Goal: Task Accomplishment & Management: Use online tool/utility

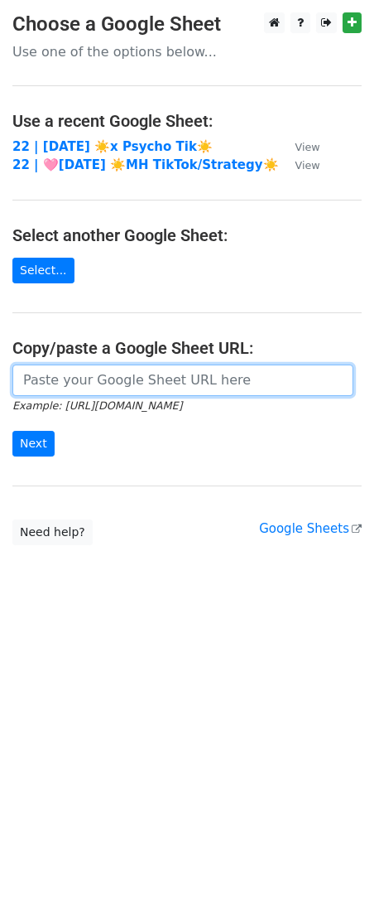
click at [131, 379] on input "url" at bounding box center [182, 379] width 341 height 31
paste input "https://docs.google.com/spreadsheets/d/1rMJ6BiYnO5kYo-pzdTpGOv-99eBjF6sQwOEZEuj…"
type input "https://docs.google.com/spreadsheets/d/1rMJ6BiYnO5kYo-pzdTpGOv-99eBjF6sQwOEZEuj…"
click at [12, 431] on input "Next" at bounding box center [33, 444] width 42 height 26
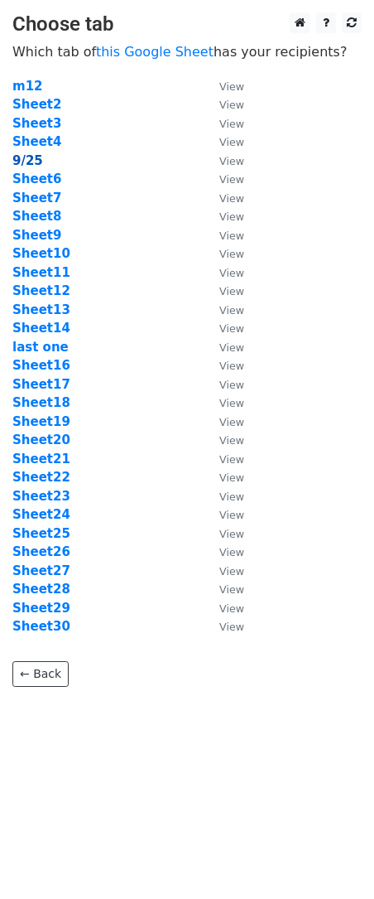
click at [22, 163] on strong "9/25" at bounding box center [27, 160] width 31 height 15
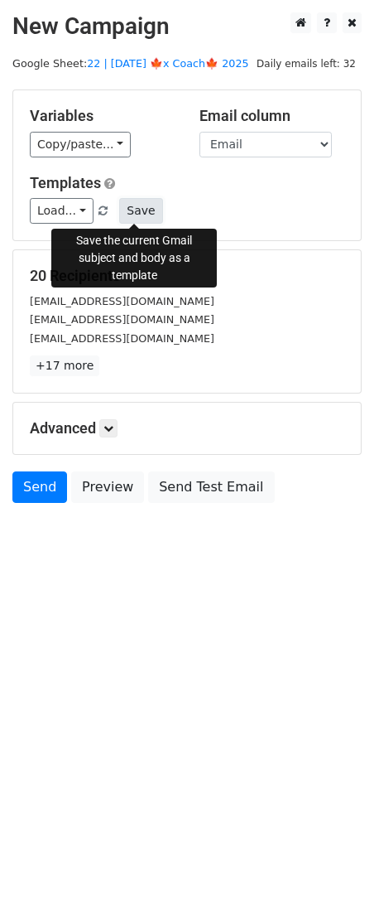
click at [138, 212] on button "Save" at bounding box center [140, 211] width 43 height 26
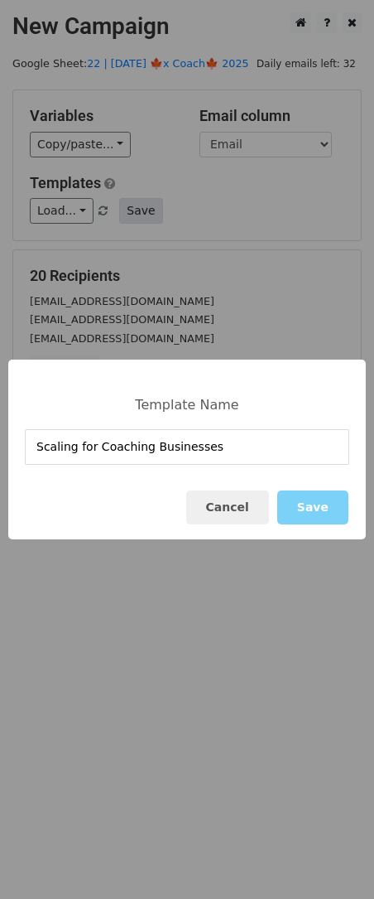
type input "Scaling for Coaching Businesses"
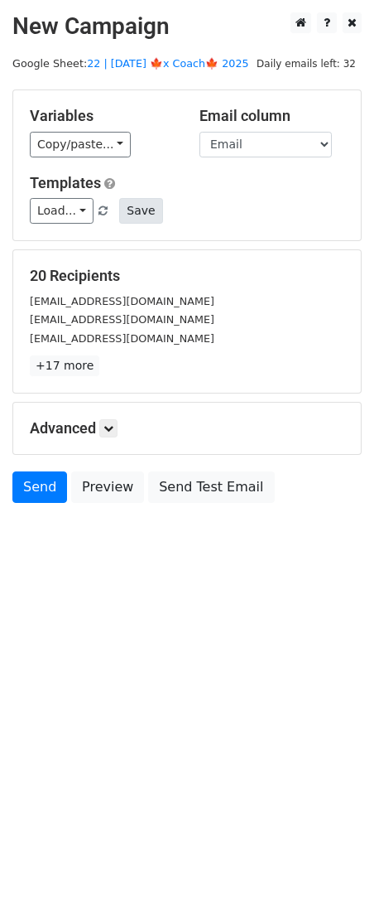
click at [123, 223] on div "Variables Copy/paste... {{Email}} Email column Email Templates Load... Practice…" at bounding box center [187, 165] width 348 height 150
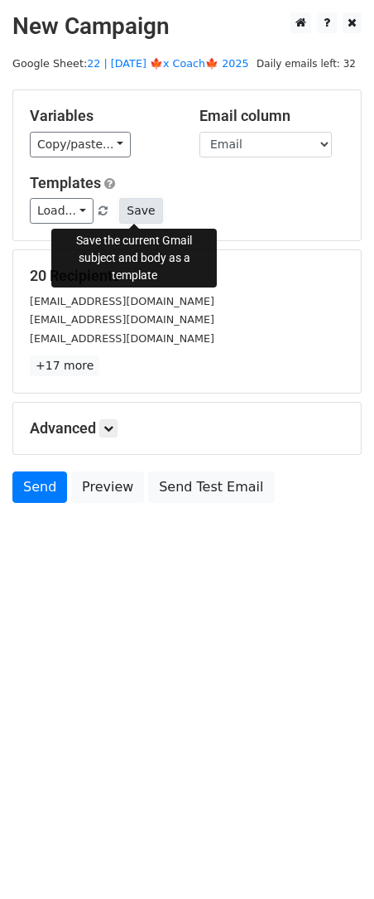
click at [123, 204] on button "Save" at bounding box center [140, 211] width 43 height 26
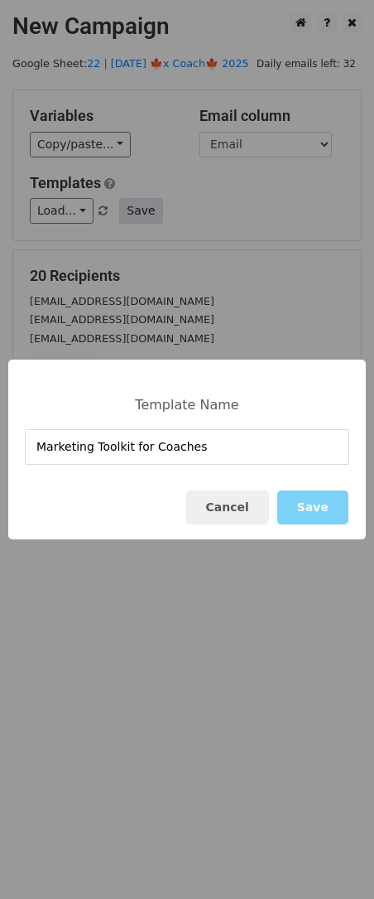
type input "Marketing Toolkit for Coaches"
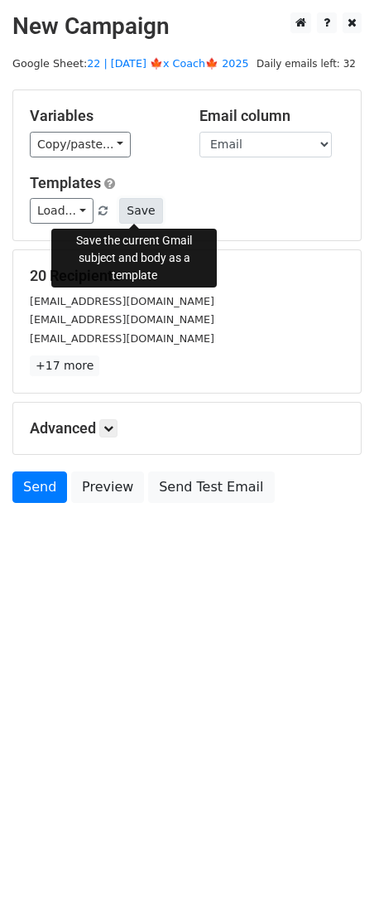
click at [142, 215] on button "Save" at bounding box center [140, 211] width 43 height 26
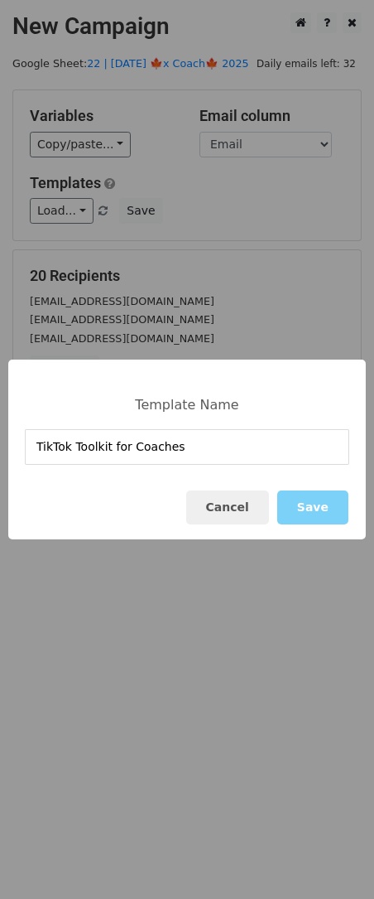
type input "TikTok Toolkit for Coaches"
click at [259, 514] on button "Cancel" at bounding box center [227, 507] width 83 height 34
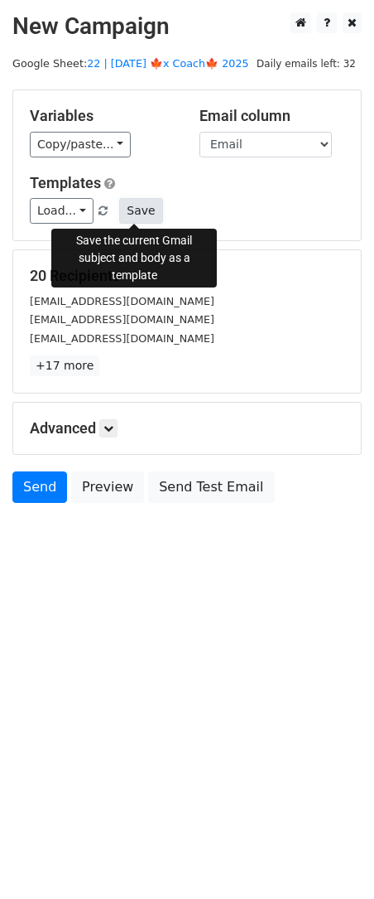
click at [130, 209] on button "Save" at bounding box center [140, 211] width 43 height 26
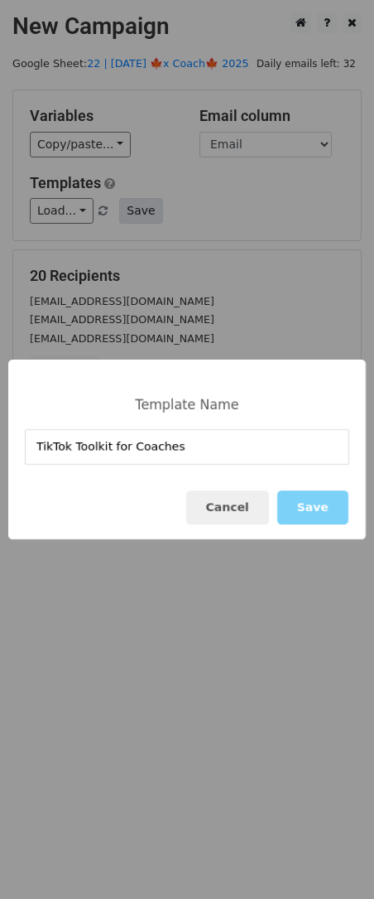
type input "TikTok Toolkit for Coaches"
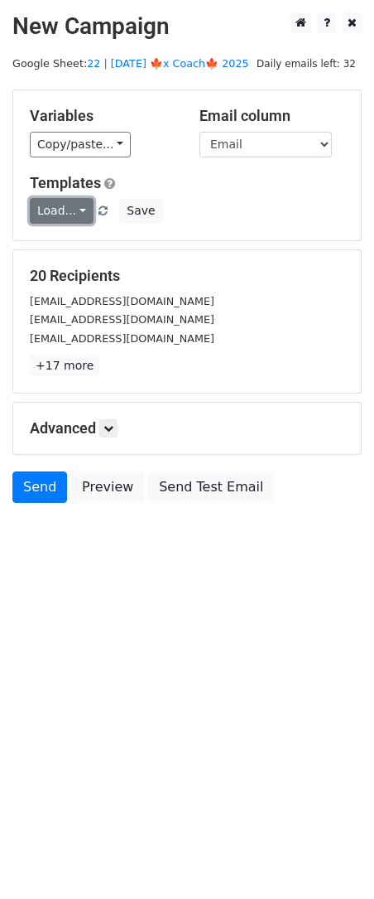
click at [65, 205] on link "Load..." at bounding box center [62, 211] width 64 height 26
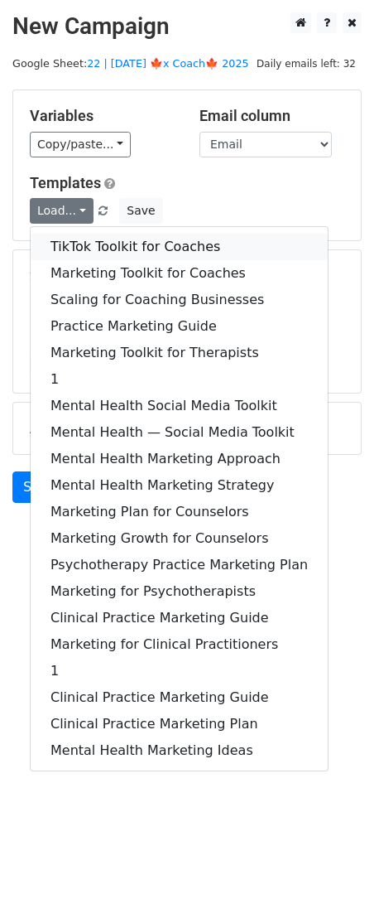
click at [96, 257] on link "TikTok Toolkit for Coaches" at bounding box center [179, 247] width 297 height 27
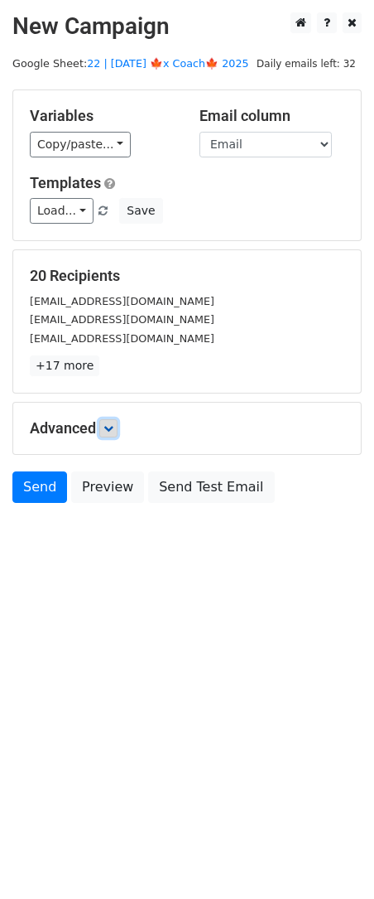
click at [117, 431] on link at bounding box center [108, 428] width 18 height 18
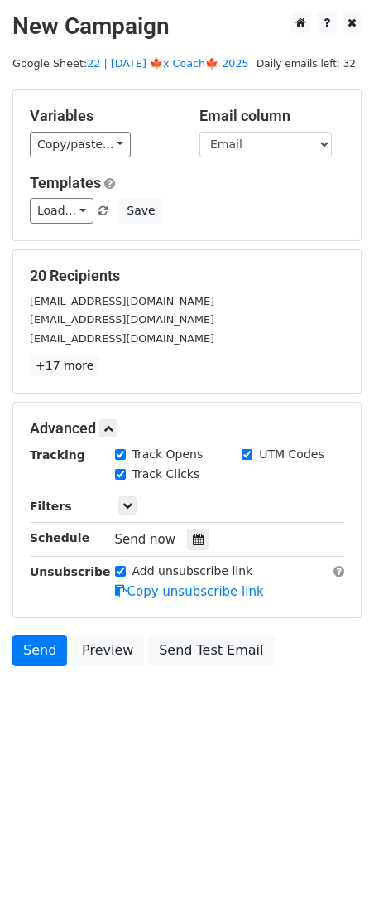
click at [200, 553] on div "Tracking Track Opens UTM Codes Track Clicks Filters Only include spreadsheet ro…" at bounding box center [187, 523] width 315 height 155
click at [200, 541] on div at bounding box center [198, 540] width 22 height 22
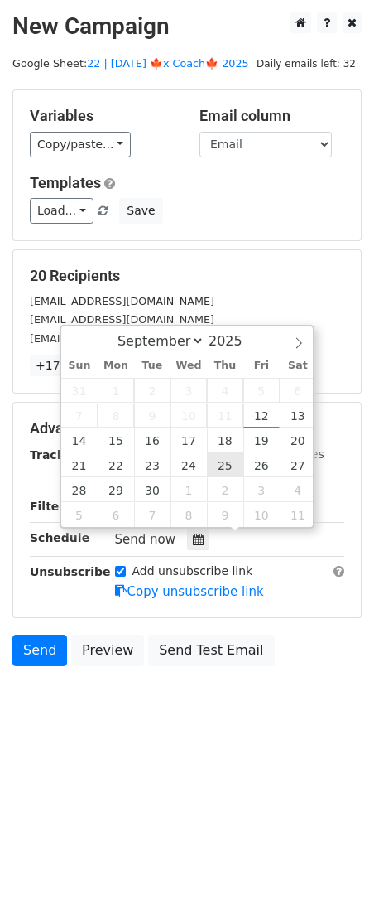
type input "2025-09-25 12:00"
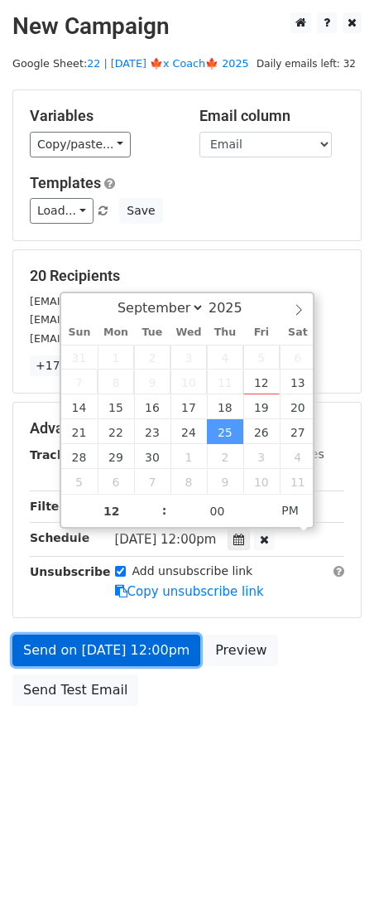
click at [133, 653] on link "Send on Sep 25 at 12:00pm" at bounding box center [106, 650] width 188 height 31
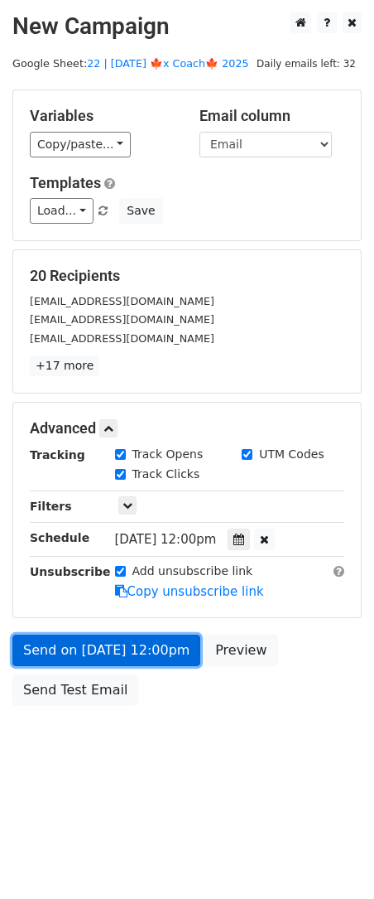
click at [117, 657] on link "Send on Sep 25 at 12:00pm" at bounding box center [106, 650] width 188 height 31
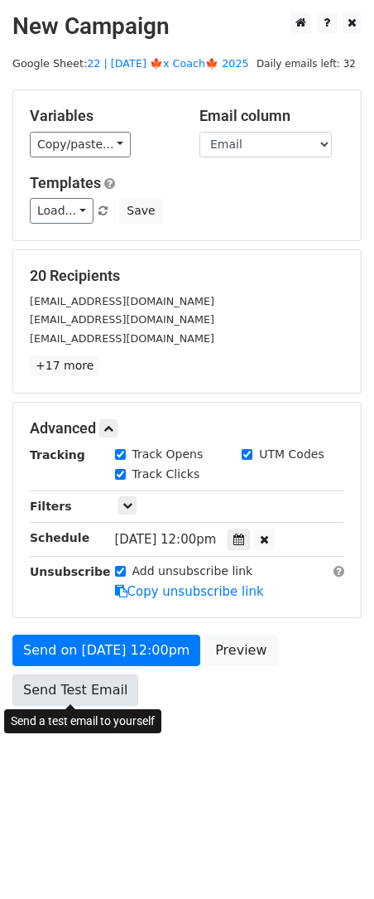
click at [70, 688] on link "Send Test Email" at bounding box center [75, 689] width 126 height 31
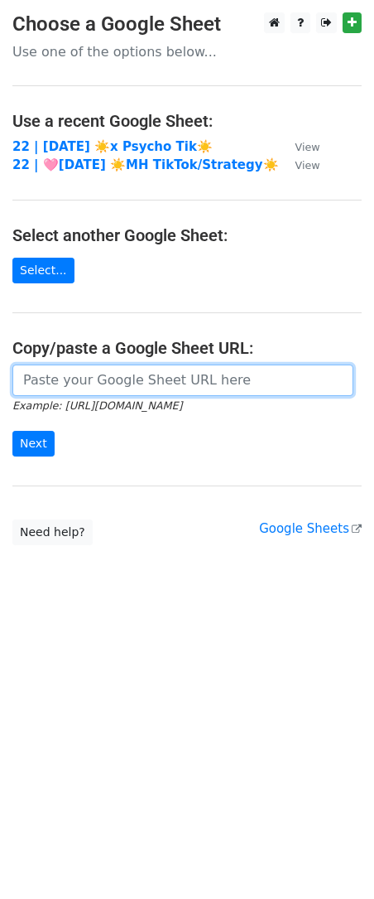
click at [156, 364] on input "url" at bounding box center [182, 379] width 341 height 31
paste input "[URL][DOMAIN_NAME]"
type input "[URL][DOMAIN_NAME]"
click at [12, 431] on input "Next" at bounding box center [33, 444] width 42 height 26
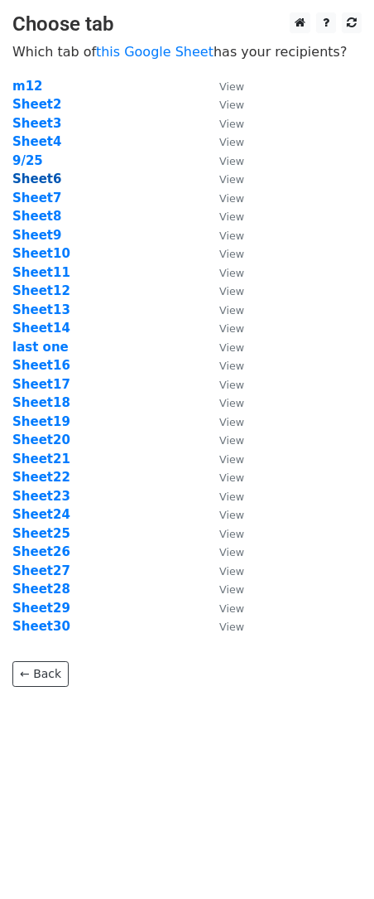
click at [42, 179] on strong "Sheet6" at bounding box center [36, 178] width 49 height 15
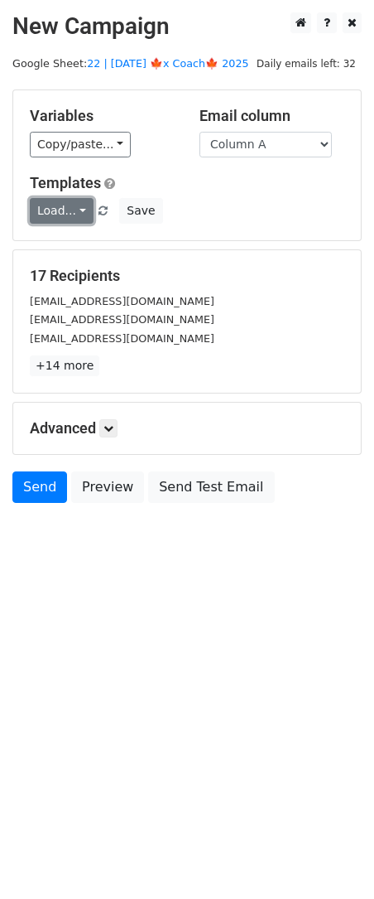
click at [72, 213] on link "Load..." at bounding box center [62, 211] width 64 height 26
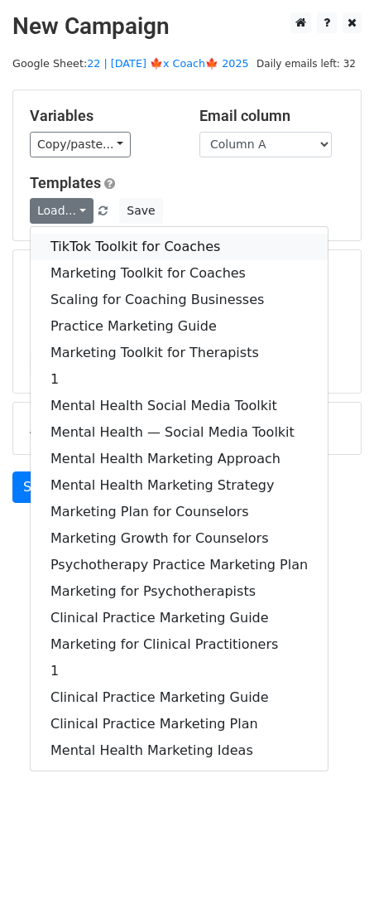
click at [93, 246] on link "TikTok Toolkit for Coaches" at bounding box center [179, 247] width 297 height 27
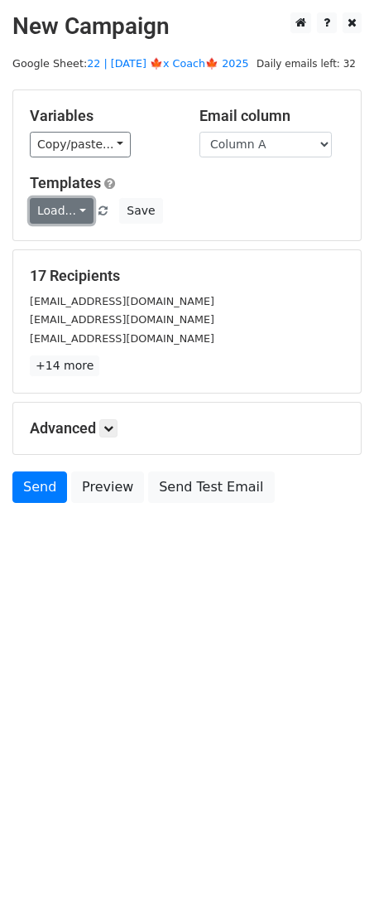
click at [65, 200] on link "Load..." at bounding box center [62, 211] width 64 height 26
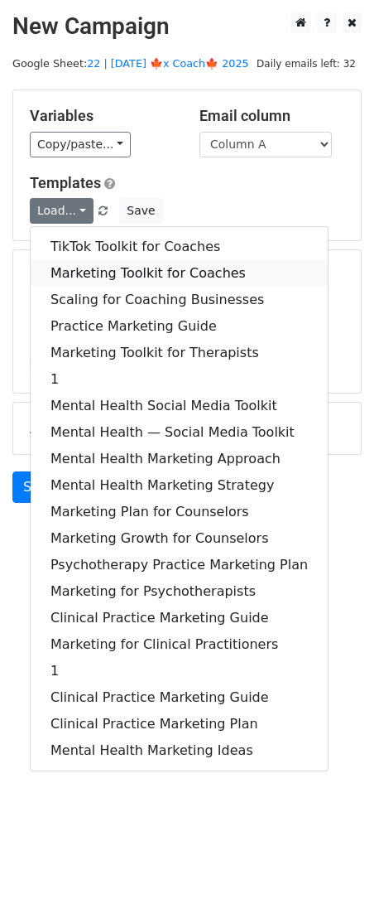
click at [74, 267] on link "Marketing Toolkit for Coaches" at bounding box center [179, 273] width 297 height 27
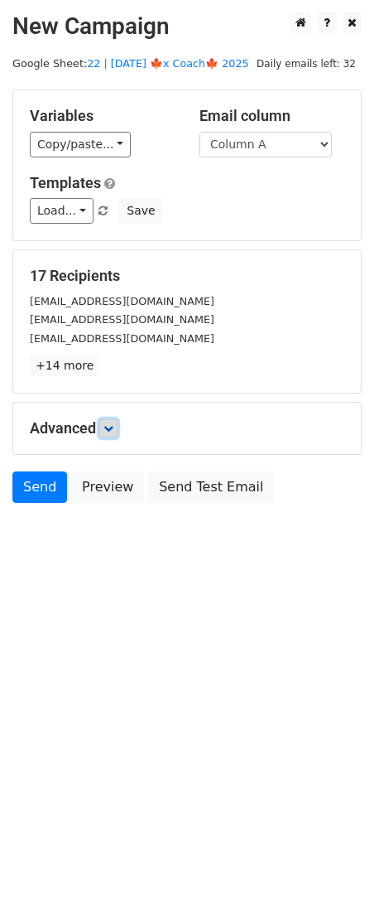
click at [109, 428] on icon at bounding box center [109, 428] width 10 height 10
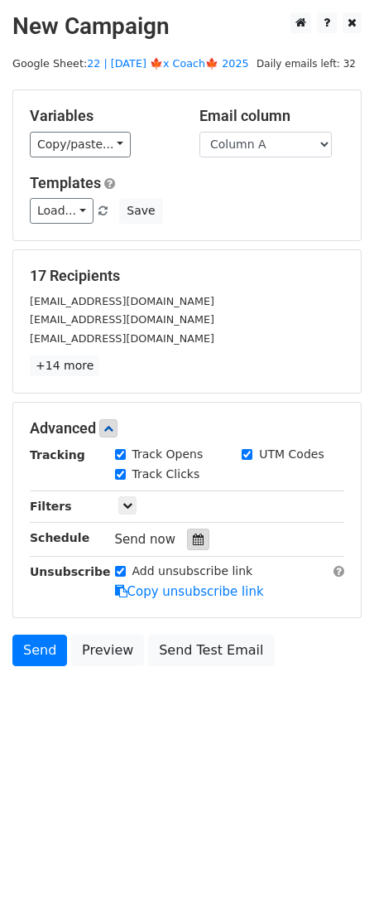
click at [193, 539] on icon at bounding box center [198, 539] width 11 height 12
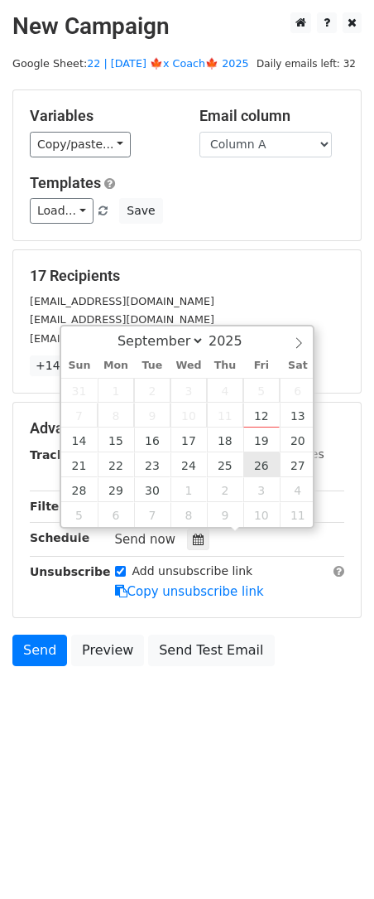
type input "2025-09-26 12:00"
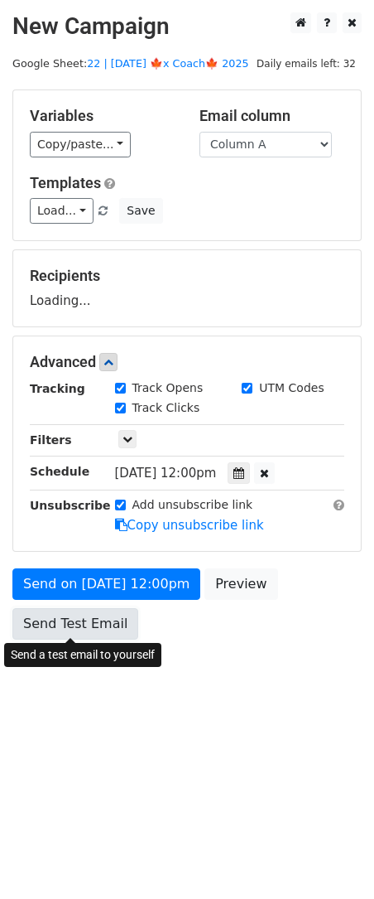
click at [70, 632] on link "Send Test Email" at bounding box center [75, 623] width 126 height 31
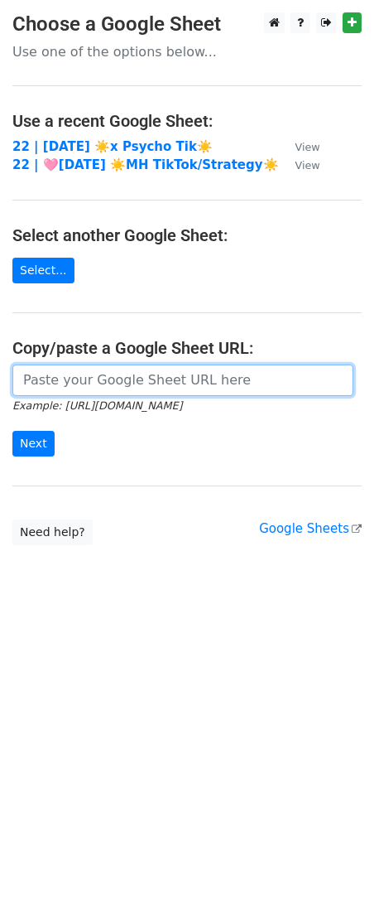
click at [104, 379] on input "url" at bounding box center [182, 379] width 341 height 31
paste input "[URL][DOMAIN_NAME]"
type input "[URL][DOMAIN_NAME]"
click at [12, 431] on input "Next" at bounding box center [33, 444] width 42 height 26
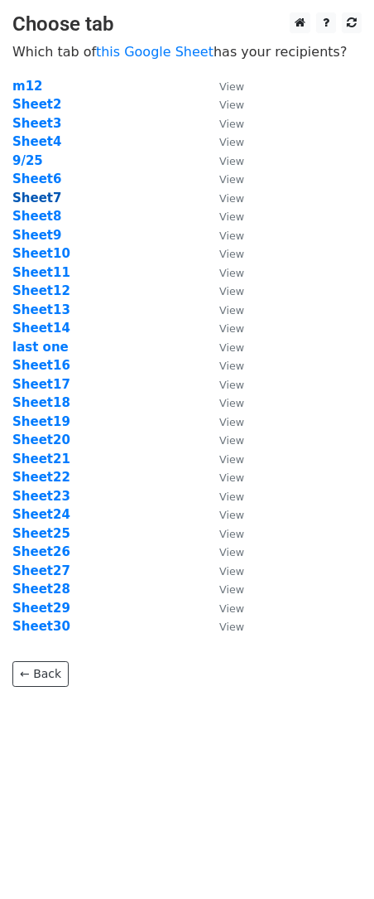
click at [53, 195] on strong "Sheet7" at bounding box center [36, 198] width 49 height 15
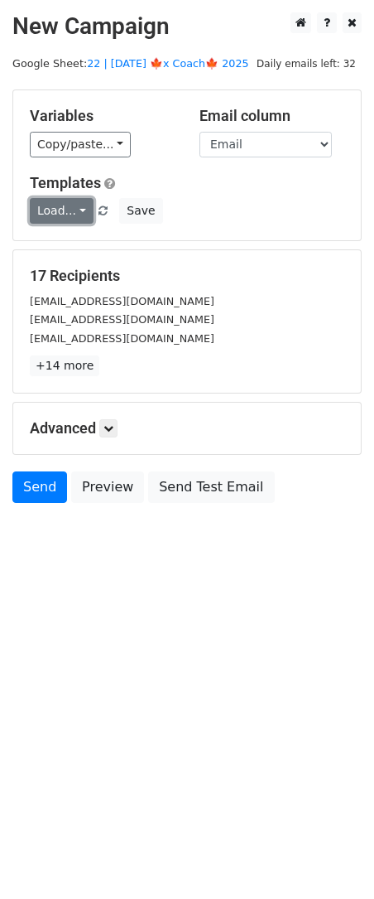
click at [56, 216] on link "Load..." at bounding box center [62, 211] width 64 height 26
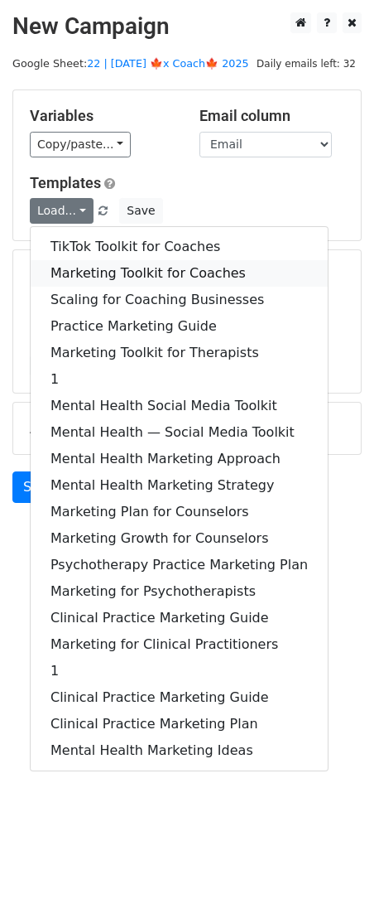
click at [70, 263] on link "Marketing Toolkit for Coaches" at bounding box center [179, 273] width 297 height 27
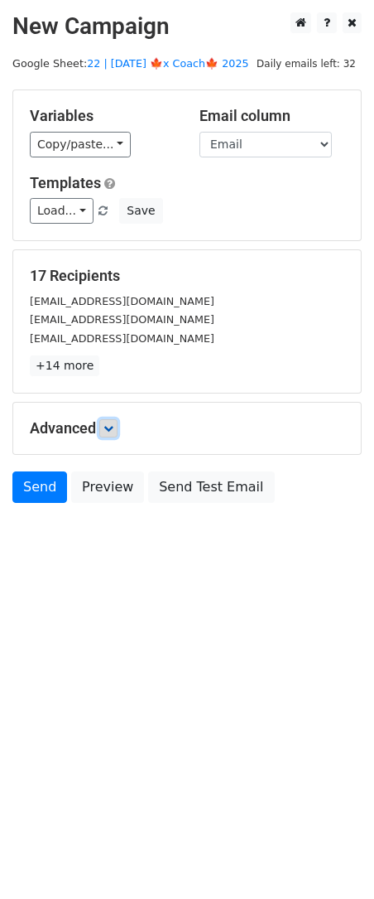
click at [112, 424] on icon at bounding box center [109, 428] width 10 height 10
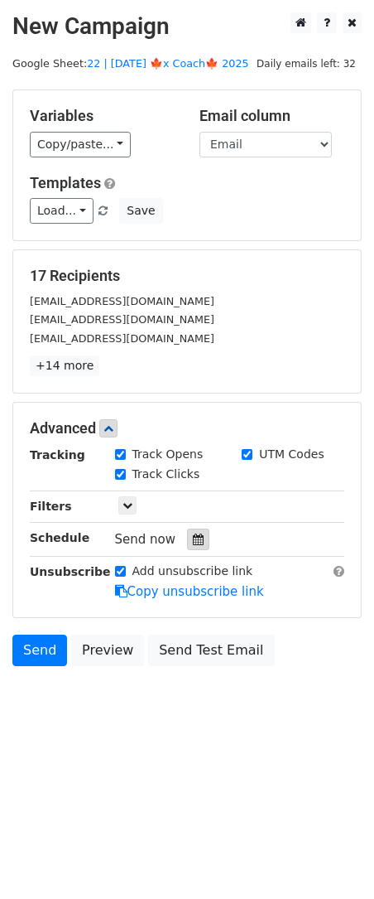
click at [193, 535] on icon at bounding box center [198, 539] width 11 height 12
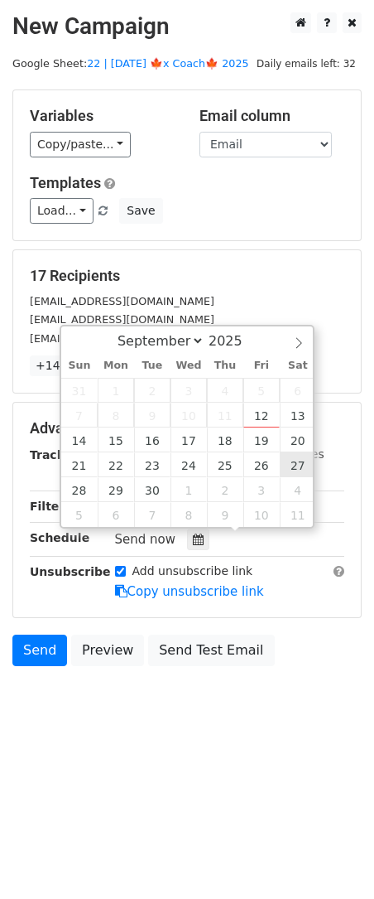
type input "2025-09-27 12:00"
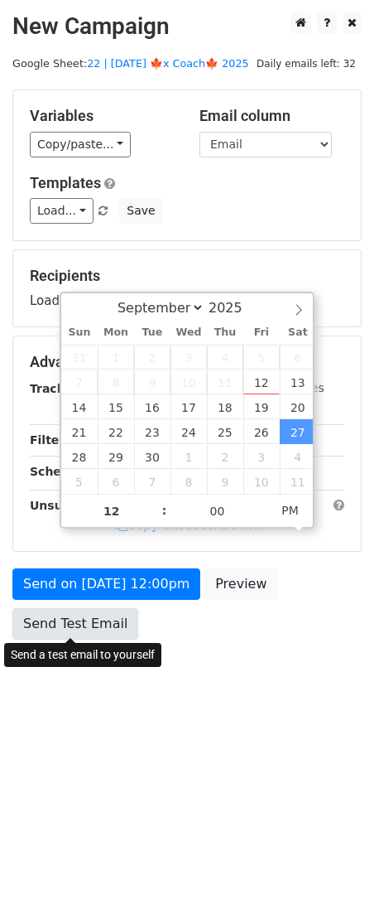
click at [63, 631] on link "Send Test Email" at bounding box center [75, 623] width 126 height 31
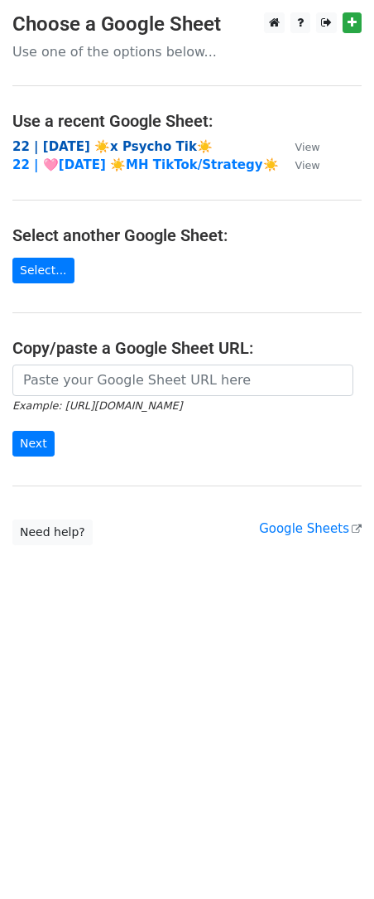
click at [133, 142] on strong "22 | SEP 1 ☀️x Psycho Tik☀️" at bounding box center [112, 146] width 200 height 15
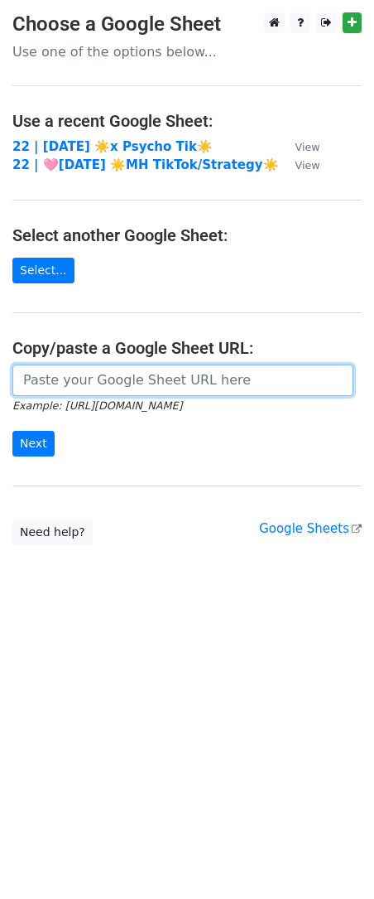
click at [80, 375] on input "url" at bounding box center [182, 379] width 341 height 31
paste input "[URL][DOMAIN_NAME]"
type input "[URL][DOMAIN_NAME]"
click at [12, 431] on input "Next" at bounding box center [33, 444] width 42 height 26
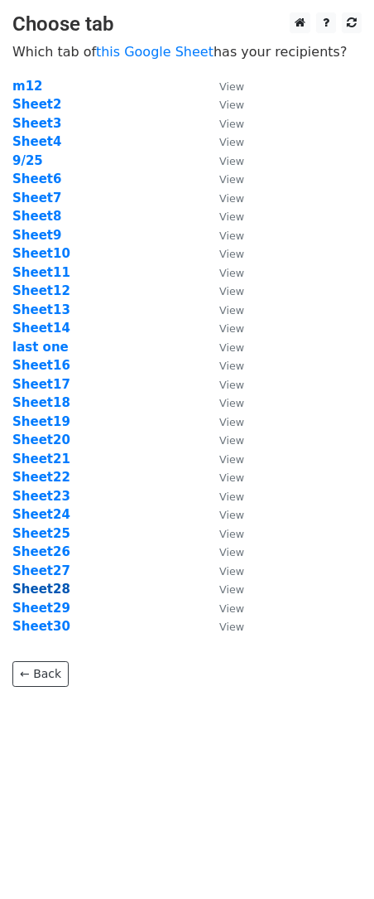
click at [47, 587] on strong "Sheet28" at bounding box center [41, 589] width 58 height 15
